Goal: Check status

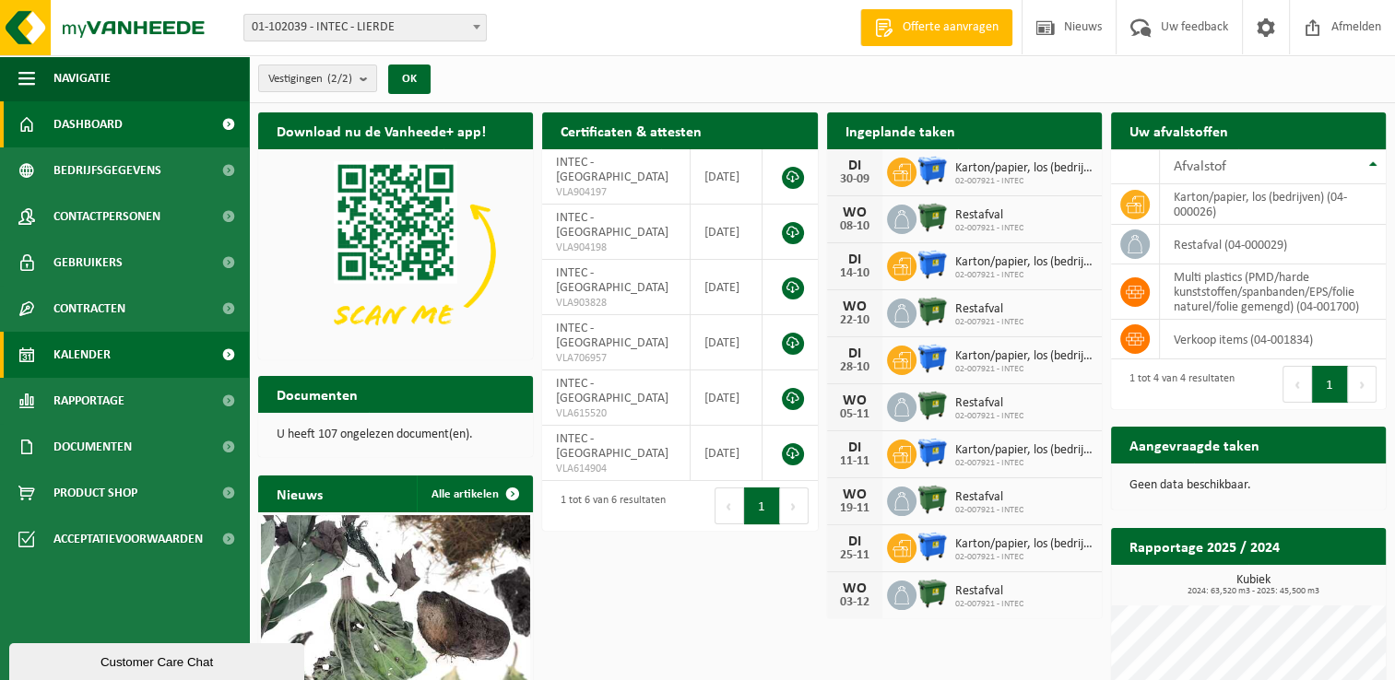
click at [114, 358] on link "Kalender" at bounding box center [124, 355] width 249 height 46
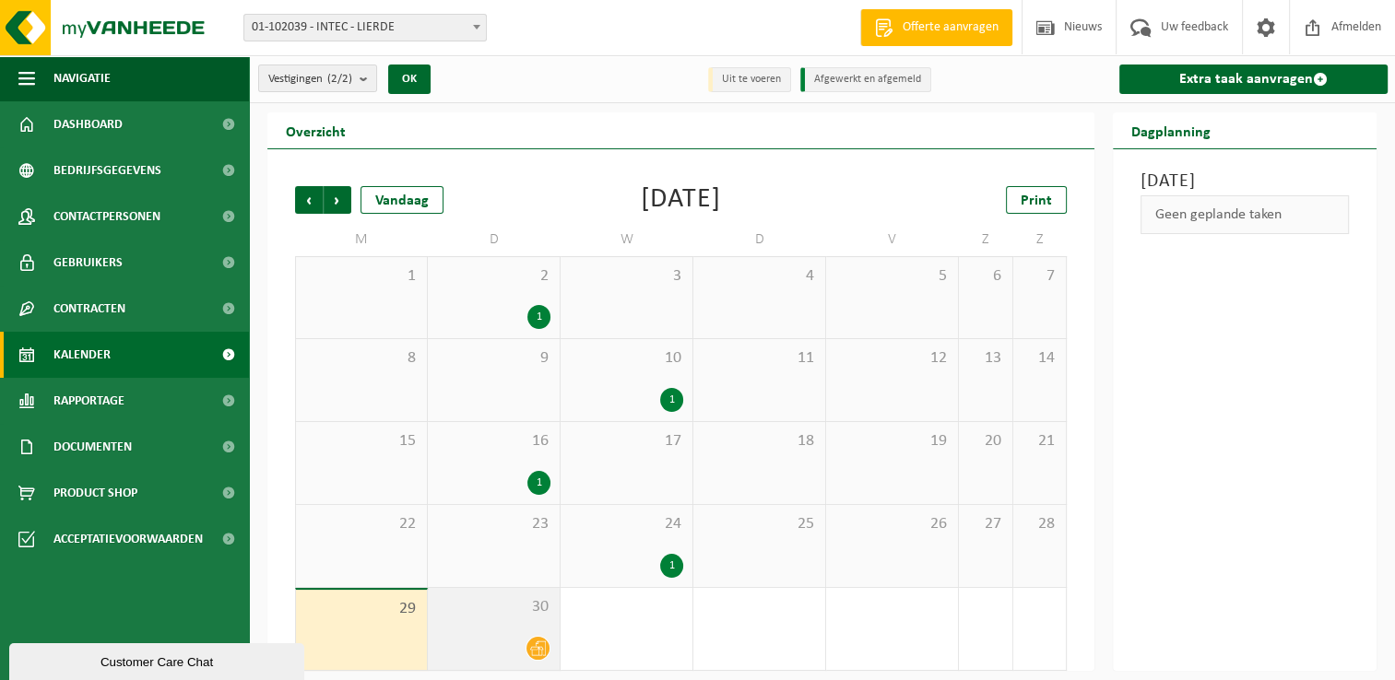
click at [538, 648] on icon at bounding box center [538, 649] width 16 height 15
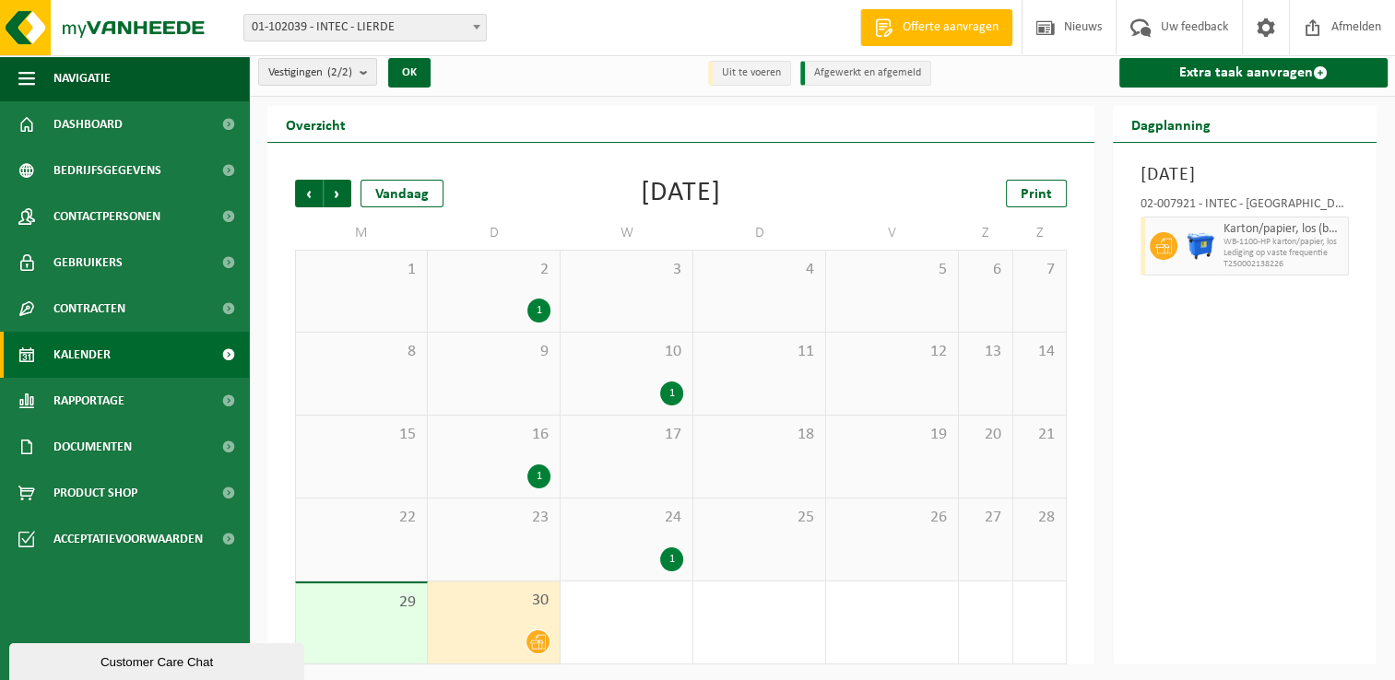
scroll to position [7, 0]
click at [330, 184] on span "Volgende" at bounding box center [338, 193] width 28 height 28
